Goal: Task Accomplishment & Management: Use online tool/utility

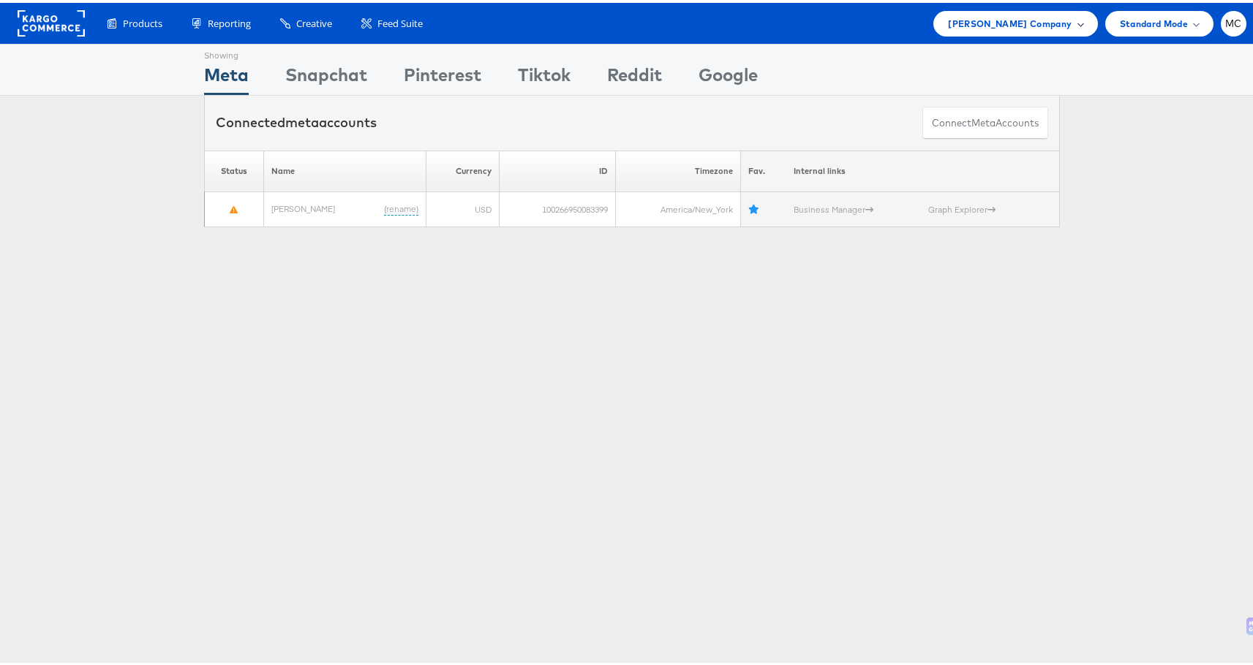
click at [1015, 25] on span "[PERSON_NAME] Company" at bounding box center [1010, 20] width 124 height 15
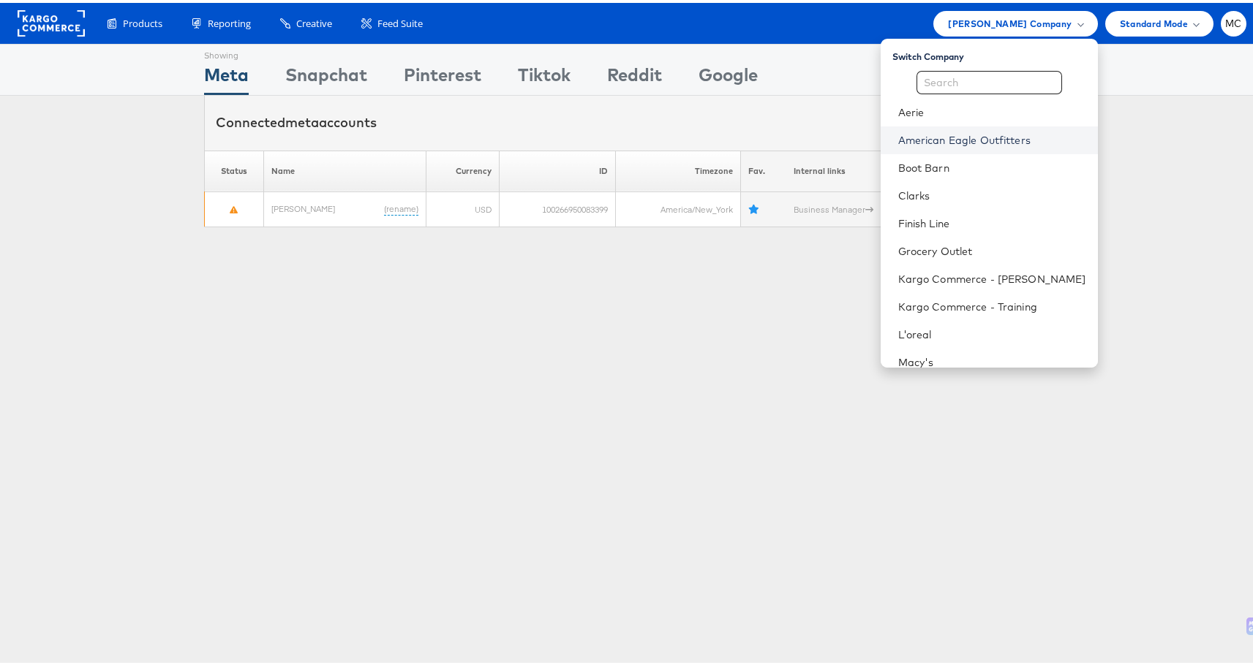
click at [1017, 131] on link "American Eagle Outfitters" at bounding box center [992, 137] width 188 height 15
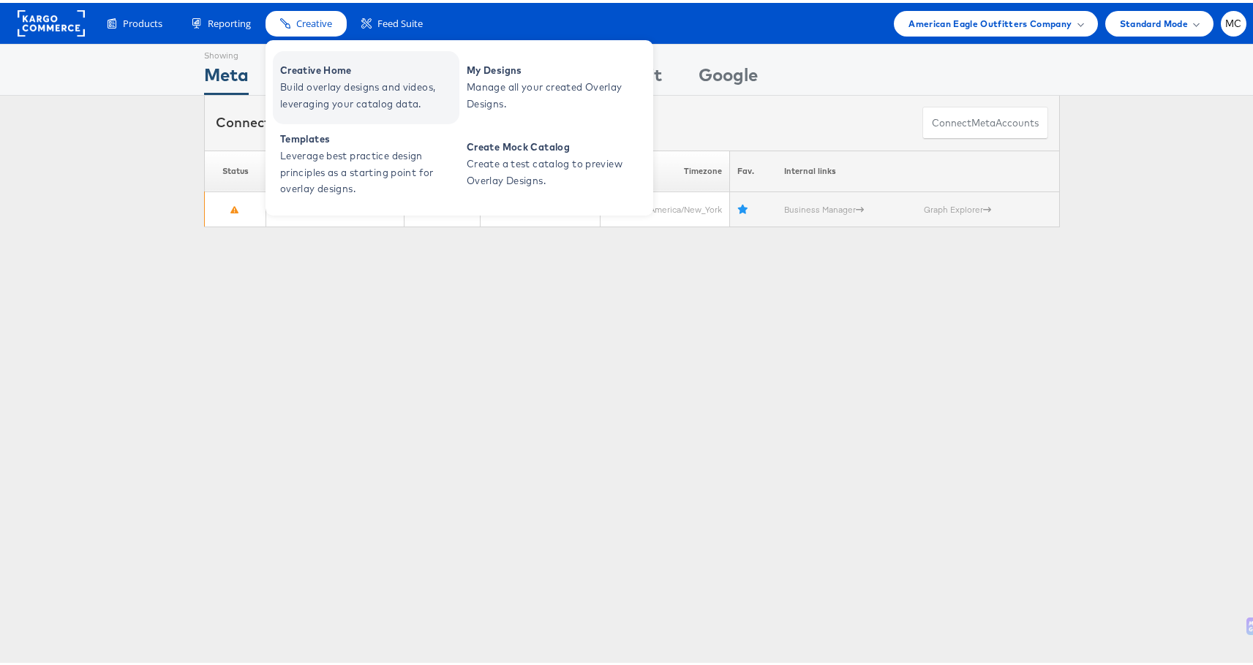
click at [339, 73] on span "Creative Home" at bounding box center [367, 67] width 175 height 17
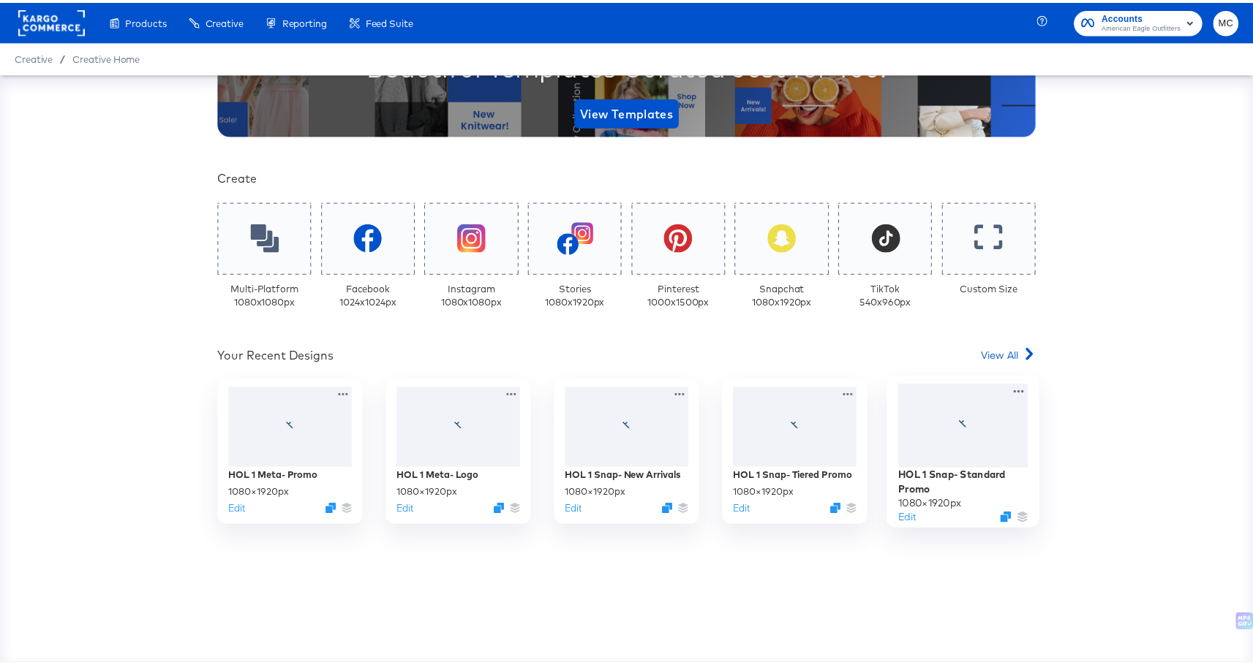
scroll to position [248, 0]
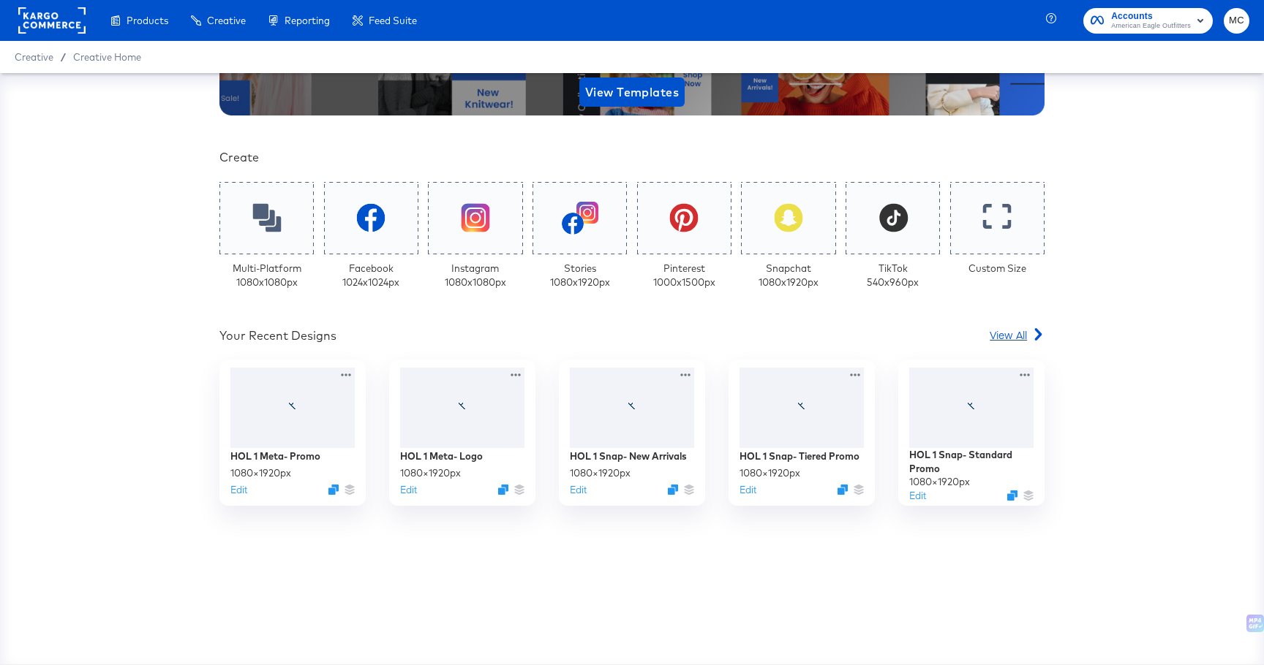
click at [1035, 330] on icon at bounding box center [1038, 334] width 7 height 12
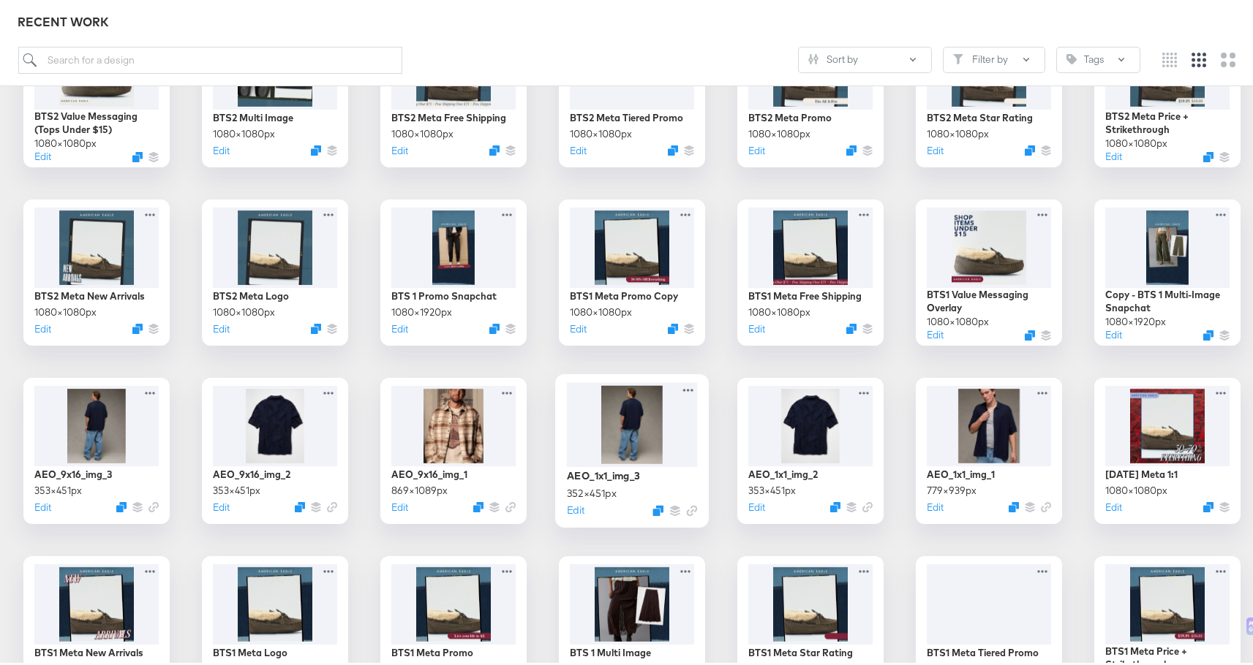
scroll to position [2278, 0]
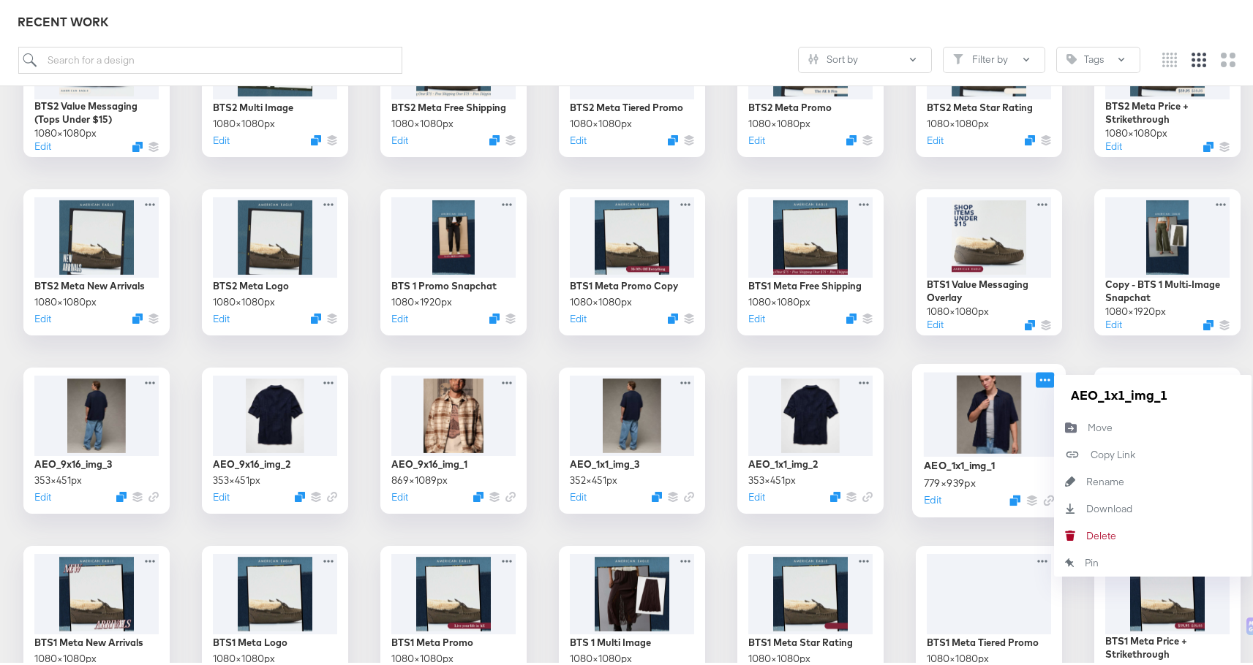
click at [1040, 377] on icon at bounding box center [1045, 377] width 10 height 3
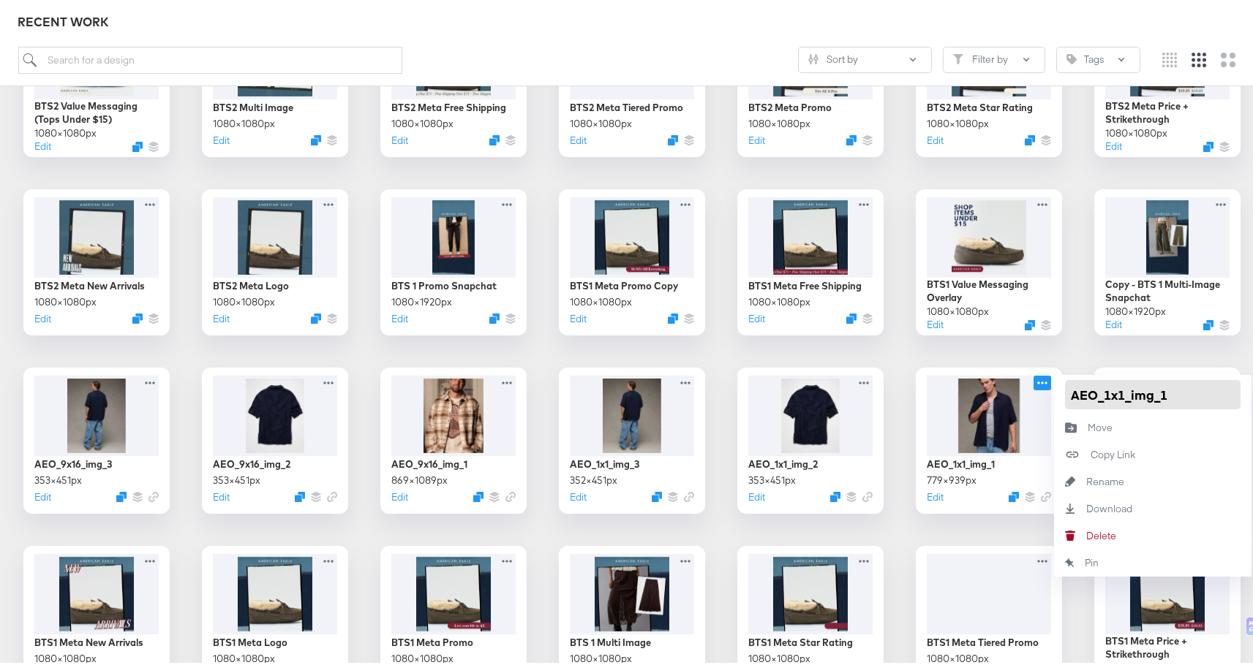
drag, startPoint x: 1067, startPoint y: 388, endPoint x: 1223, endPoint y: 398, distance: 156.1
click at [1223, 398] on input "AEO_1x1_img_1" at bounding box center [1152, 391] width 175 height 29
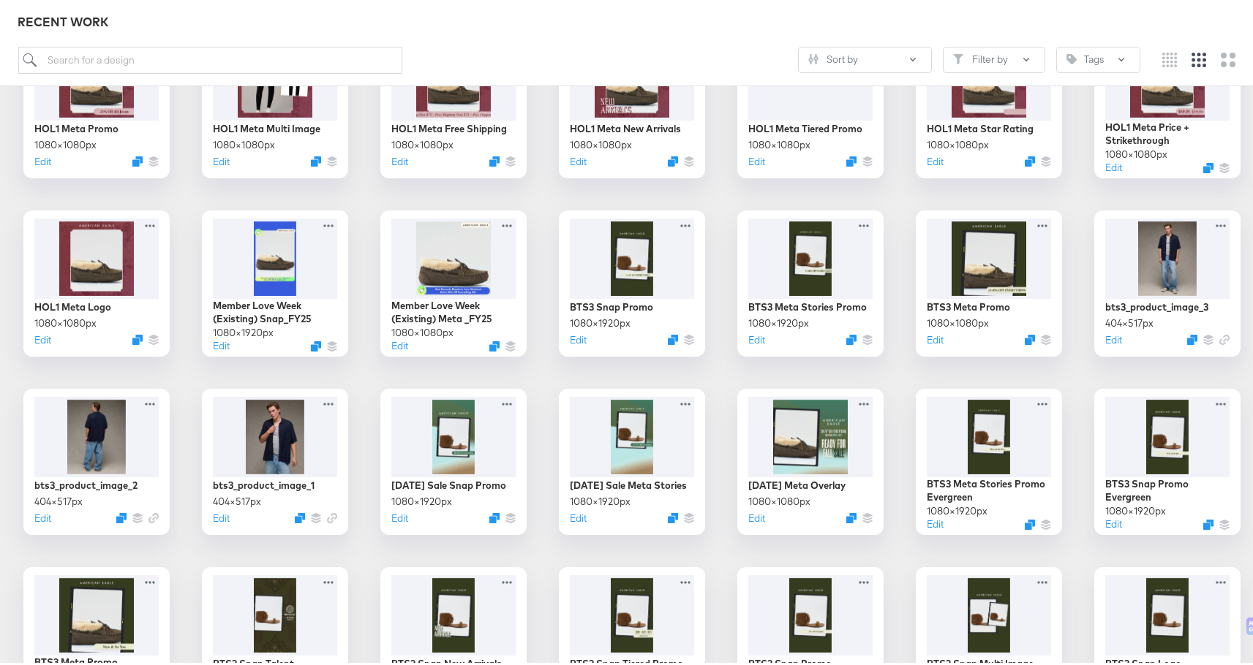
scroll to position [548, 0]
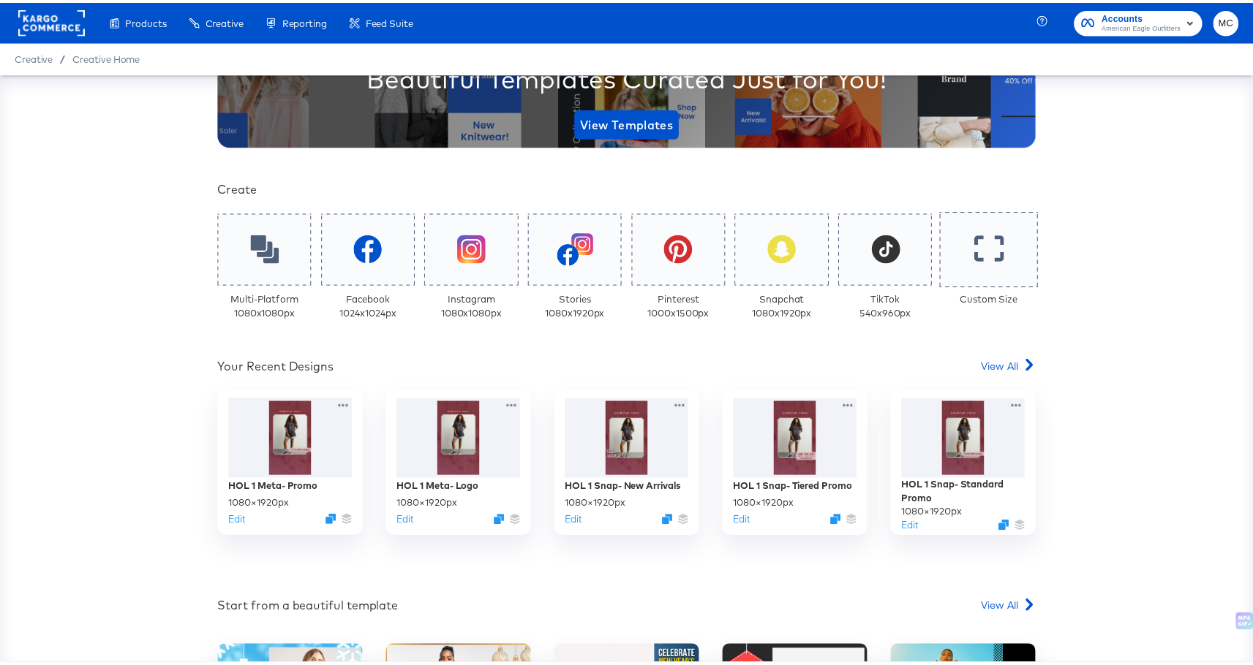
scroll to position [230, 0]
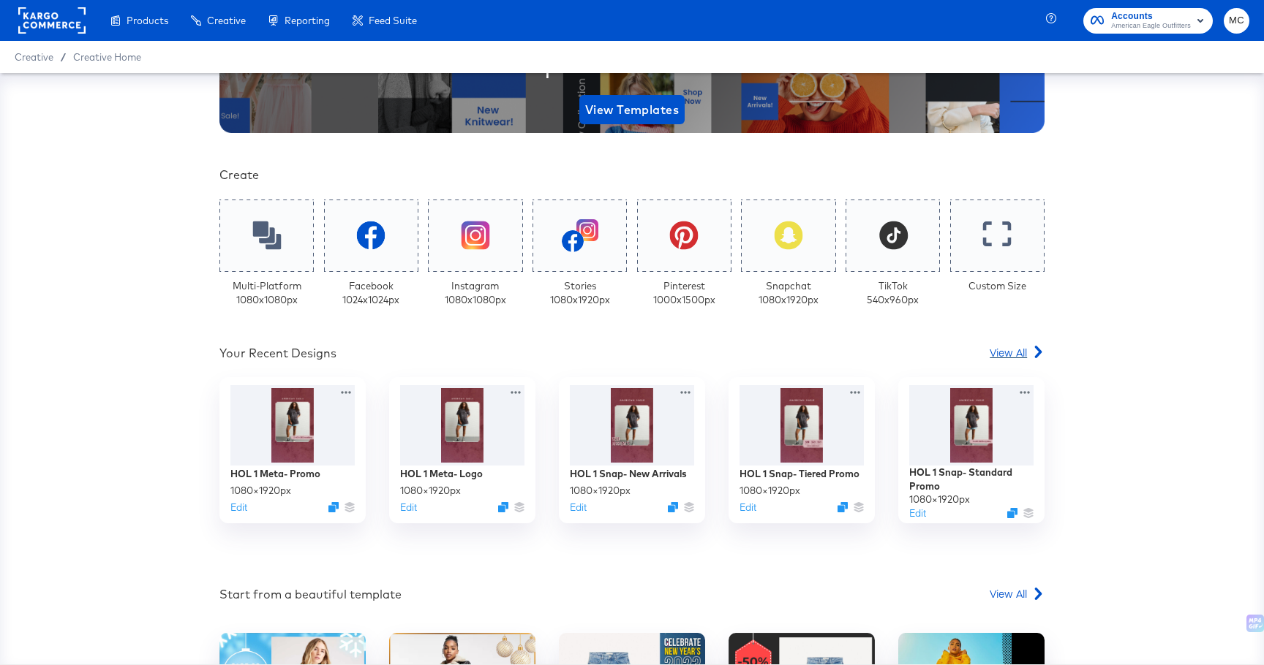
click at [1014, 345] on span "View All" at bounding box center [1007, 352] width 37 height 15
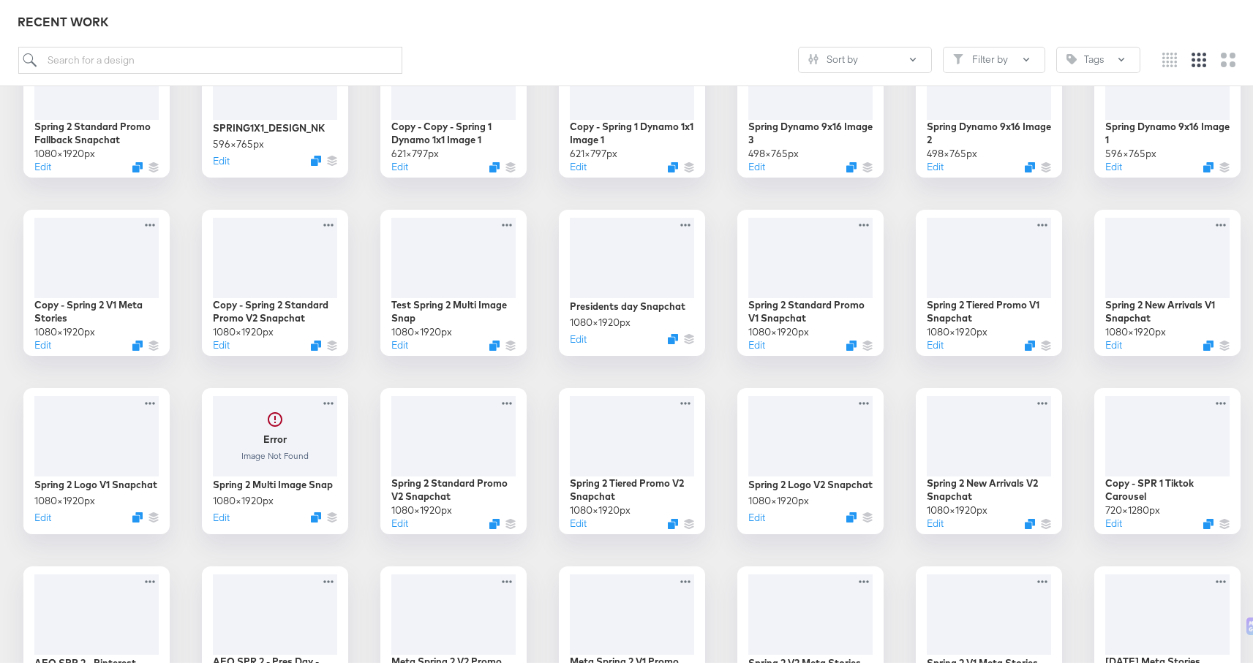
scroll to position [1025, 0]
